Goal: Information Seeking & Learning: Learn about a topic

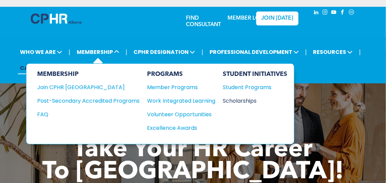
click at [236, 99] on div "Scholarships" at bounding box center [252, 100] width 58 height 8
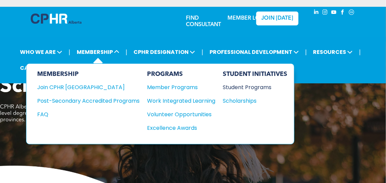
click at [245, 88] on div "Student Programs" at bounding box center [252, 87] width 58 height 8
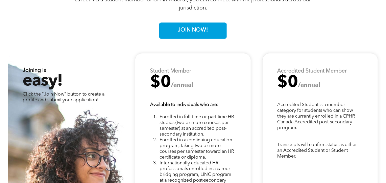
scroll to position [1503, 0]
